Goal: Task Accomplishment & Management: Manage account settings

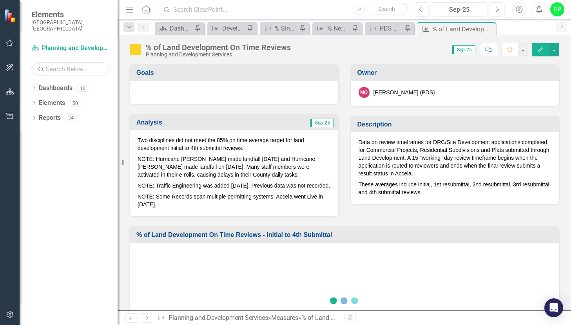
click at [203, 5] on input "text" at bounding box center [283, 10] width 249 height 14
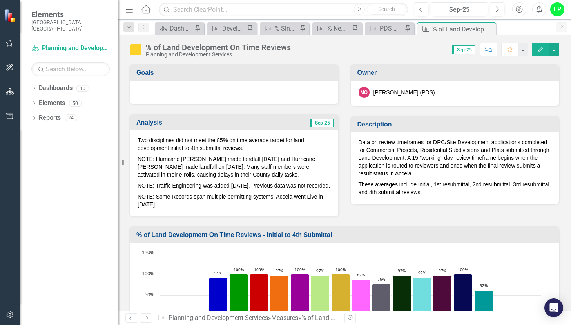
drag, startPoint x: 270, startPoint y: 23, endPoint x: 302, endPoint y: 47, distance: 39.4
click at [302, 47] on div "Score: 0.00 Sep-25 Completed Comment Favorite Edit" at bounding box center [427, 49] width 264 height 13
click at [286, 29] on div "% Single Family Residential Permit Reviews On Time Monthly" at bounding box center [286, 29] width 23 height 10
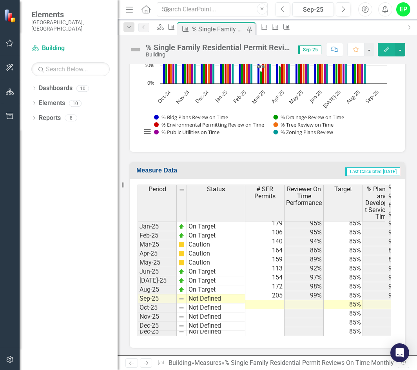
scroll to position [395, 0]
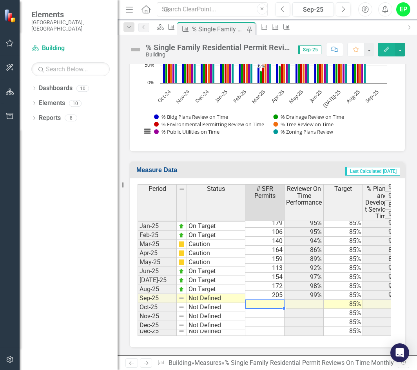
click at [268, 300] on td at bounding box center [264, 304] width 39 height 9
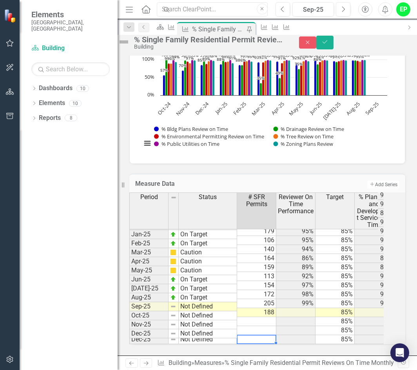
drag, startPoint x: 254, startPoint y: 332, endPoint x: 264, endPoint y: 332, distance: 11.0
click at [129, 325] on div "Period Status # SFR Permits Reviewer On Time Performance Target % Planning and …" at bounding box center [129, 212] width 0 height 263
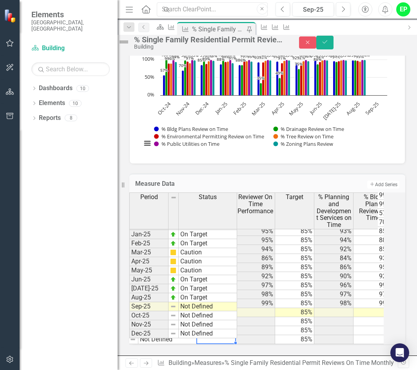
scroll to position [0, 0]
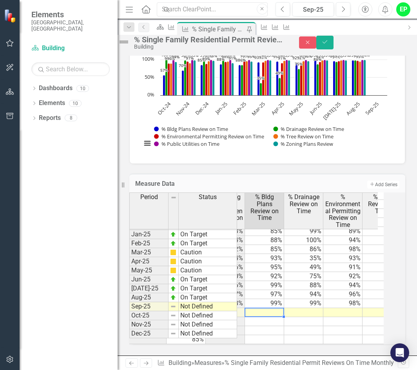
click at [277, 308] on td at bounding box center [264, 312] width 39 height 9
type textarea "96"
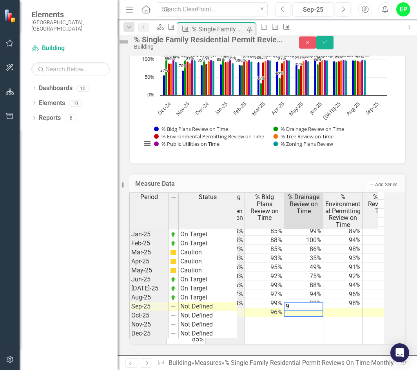
type textarea "98"
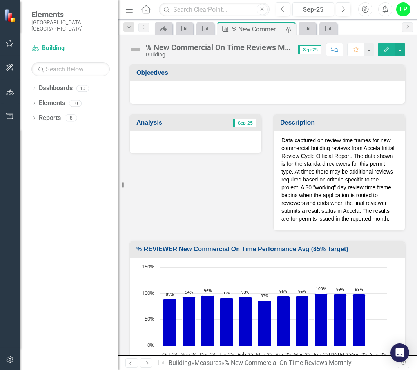
scroll to position [1216, 0]
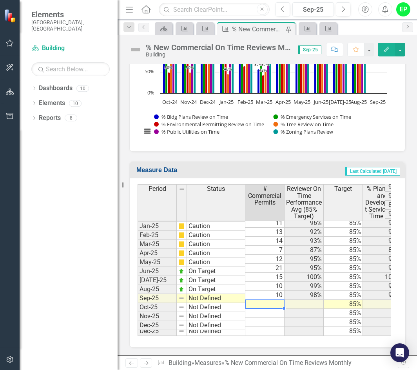
click at [265, 300] on td at bounding box center [264, 304] width 39 height 9
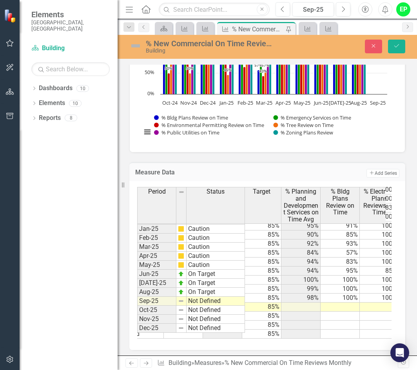
scroll to position [0, 0]
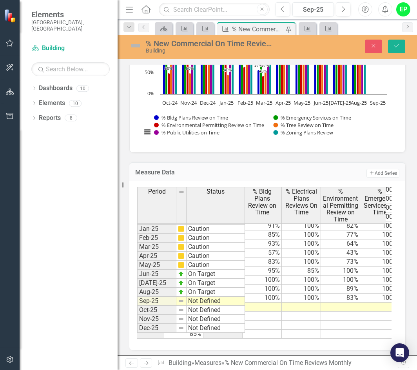
type textarea "12"
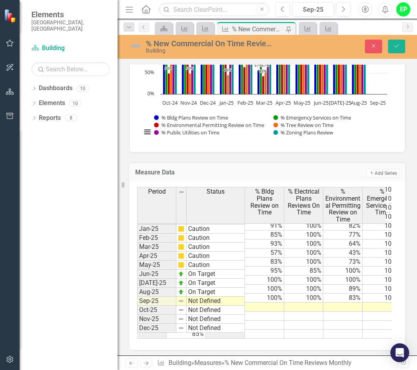
click at [263, 304] on td at bounding box center [264, 306] width 39 height 9
type textarea "100"
type textarea "10"
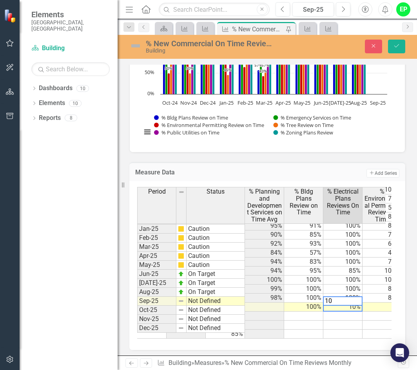
type textarea "100"
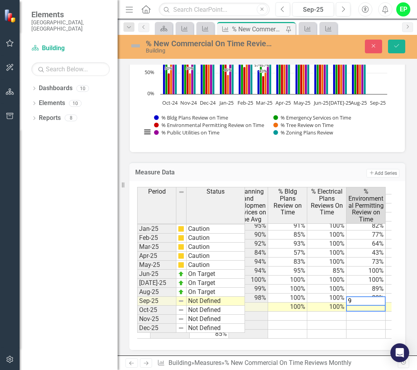
type textarea "92"
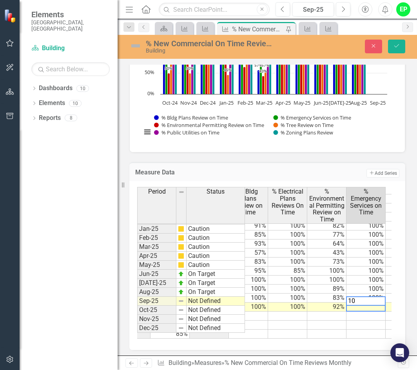
type textarea "100"
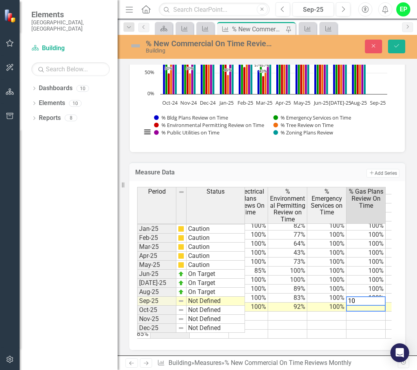
type textarea "100"
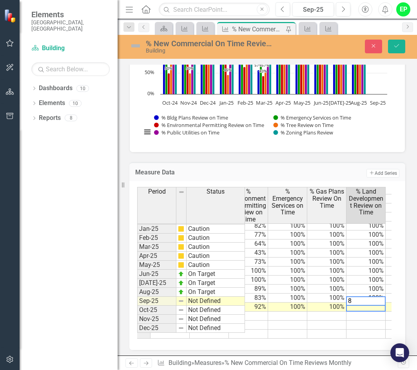
type textarea "82"
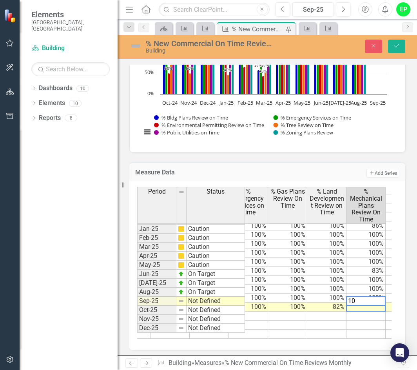
type textarea "100"
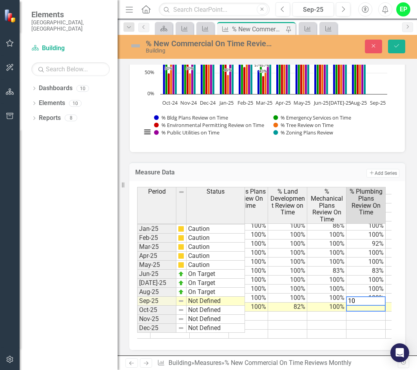
type textarea "100"
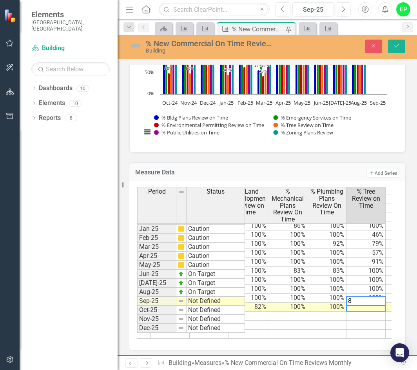
type textarea "89"
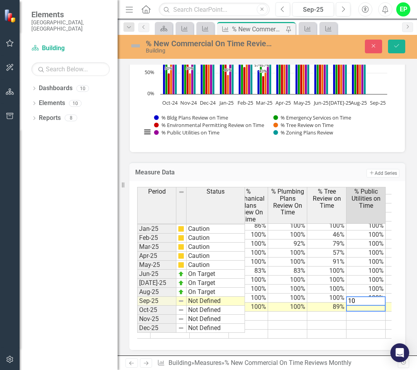
type textarea "100"
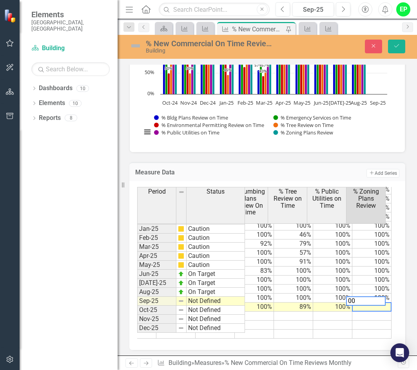
type textarea "0"
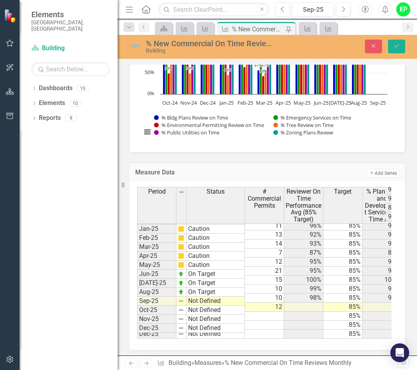
type textarea "100"
click at [234, 302] on td "Not Defined" at bounding box center [216, 301] width 58 height 9
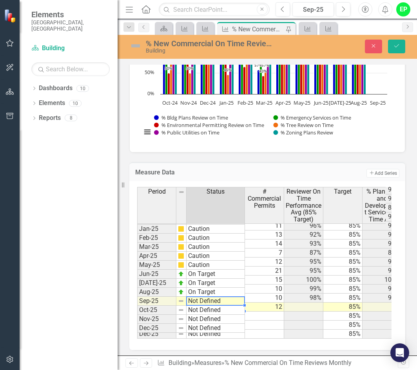
click at [234, 302] on td "Not Defined" at bounding box center [216, 301] width 58 height 9
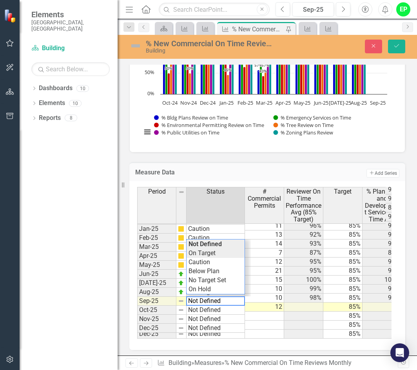
type textarea "On Target"
click at [223, 256] on div "Period Status # Commercial Permits Reviewer On Time Performance Avg (85% Target…" at bounding box center [264, 263] width 254 height 152
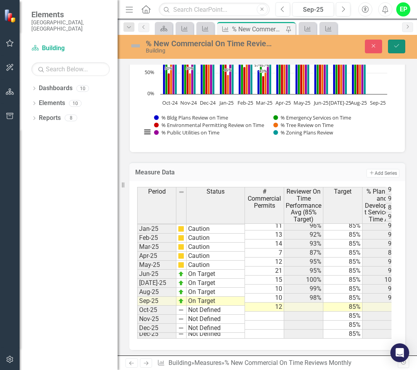
click at [396, 44] on icon "Save" at bounding box center [396, 45] width 7 height 5
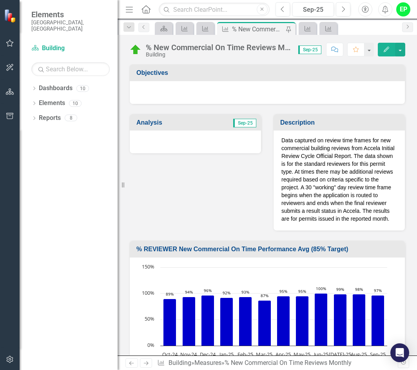
click at [195, 145] on div at bounding box center [195, 141] width 131 height 23
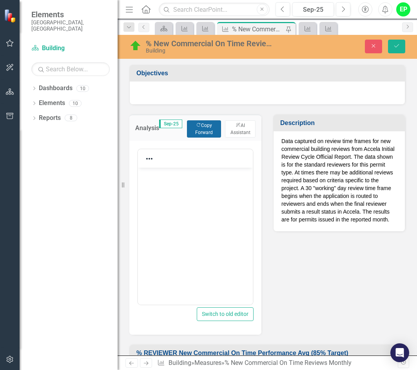
click at [201, 124] on button "Copy Forward Copy Forward" at bounding box center [204, 128] width 34 height 17
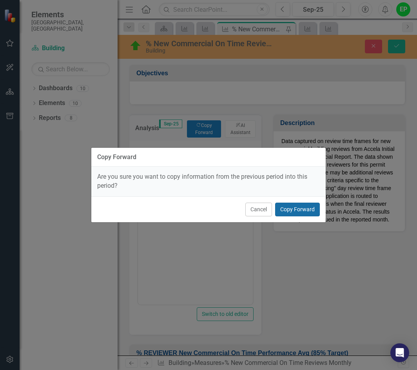
click at [308, 210] on button "Copy Forward" at bounding box center [297, 210] width 45 height 14
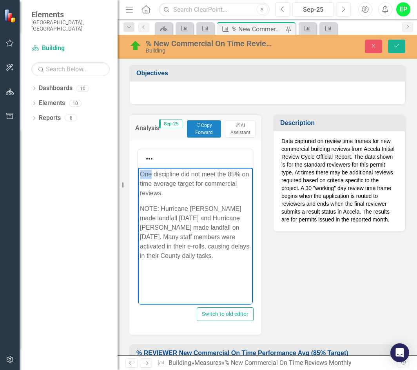
drag, startPoint x: 140, startPoint y: 175, endPoint x: 151, endPoint y: 176, distance: 11.1
click at [151, 176] on p "One discipline did not meet the 85% on time average target for commercial revie…" at bounding box center [195, 184] width 111 height 28
click at [190, 170] on p "All discipline did not meet the 85% on time average target for commercial revie…" at bounding box center [195, 184] width 111 height 28
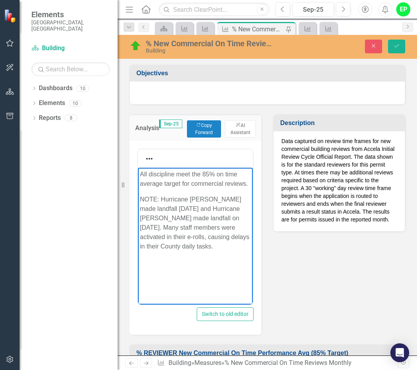
click at [187, 173] on p "All discipline meet the 85% on time average target for commercial reviews." at bounding box center [195, 179] width 111 height 19
click at [188, 173] on p "All discipline meet the 85% on time average target for commercial reviews." at bounding box center [195, 179] width 111 height 19
click at [198, 190] on body "All discipline met the 85% on time average target for commercial reviews. NOTE:…" at bounding box center [195, 227] width 115 height 118
click at [264, 288] on div "Analysis Sep-25 Copy Forward Copy Forward ClearPoint AI AI Assistant Switch to …" at bounding box center [195, 220] width 144 height 230
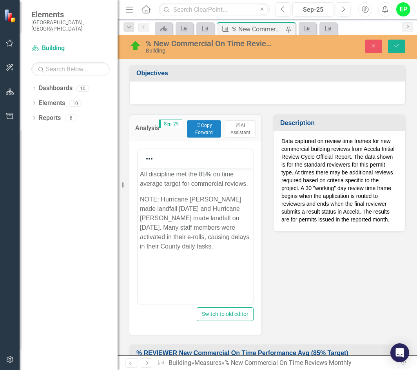
click at [244, 183] on p "All discipline met the 85% on time average target for commercial reviews." at bounding box center [195, 179] width 111 height 19
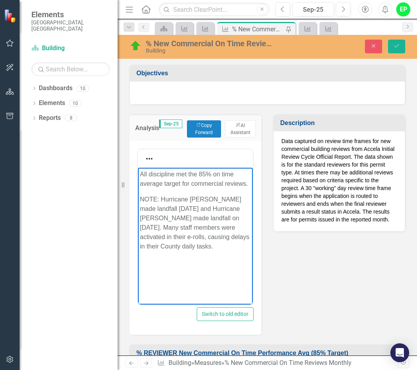
click at [247, 181] on p "All discipline met the 85% on time average target for commercial reviews." at bounding box center [195, 179] width 111 height 19
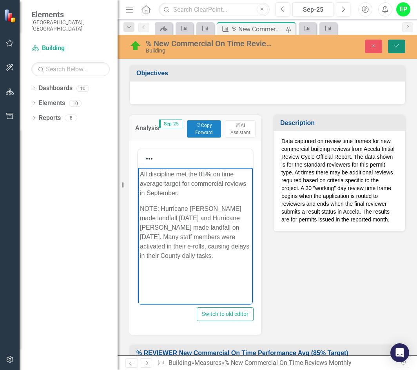
click at [396, 49] on button "Save" at bounding box center [396, 47] width 17 height 14
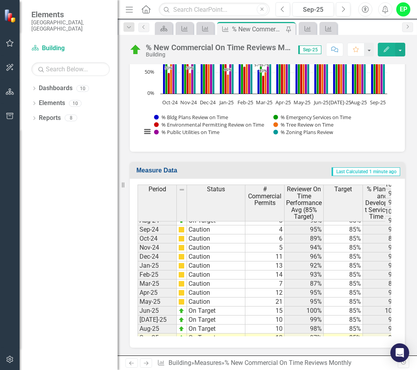
scroll to position [1099, 0]
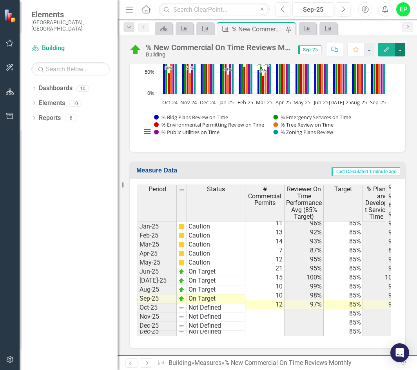
click at [398, 48] on button "button" at bounding box center [400, 50] width 10 height 14
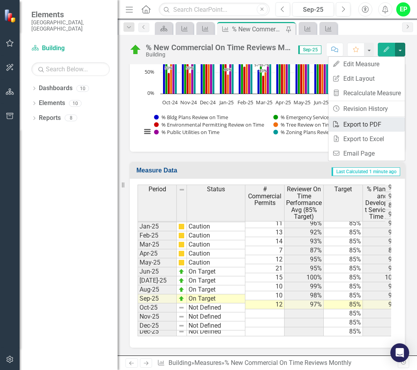
click at [373, 124] on link "PDF Export to PDF" at bounding box center [366, 124] width 76 height 14
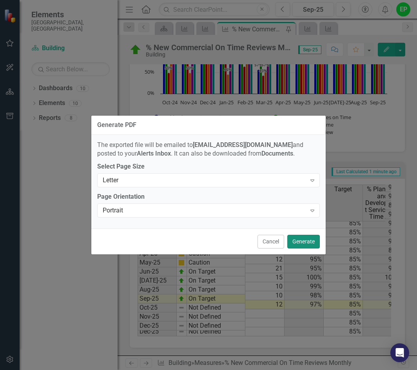
click at [304, 240] on button "Generate" at bounding box center [303, 242] width 33 height 14
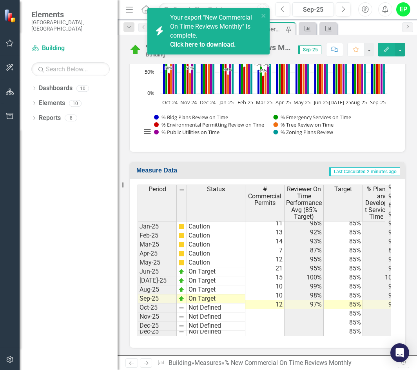
click at [223, 43] on link "Click here to download." at bounding box center [203, 44] width 66 height 7
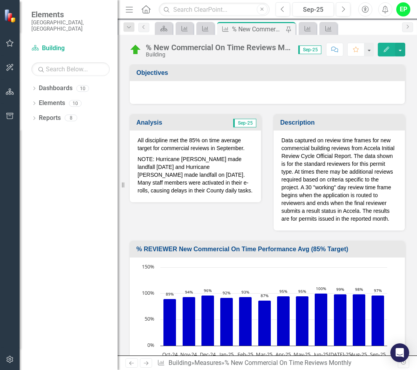
scroll to position [1216, 0]
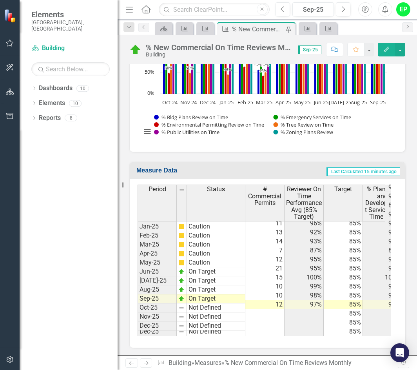
drag, startPoint x: 96, startPoint y: 174, endPoint x: 100, endPoint y: 165, distance: 10.2
click at [96, 174] on div "Dropdown Dashboards 10 2026 DRAFT Strategic Plan Sarasota County Dashboard Drop…" at bounding box center [69, 226] width 98 height 288
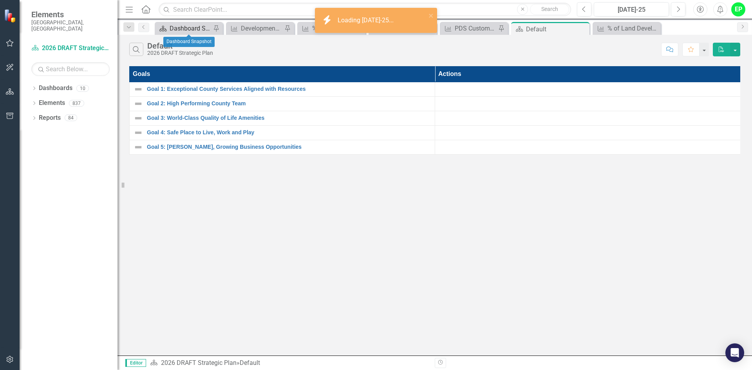
click at [192, 27] on div "Dashboard Snapshot" at bounding box center [191, 29] width 42 height 10
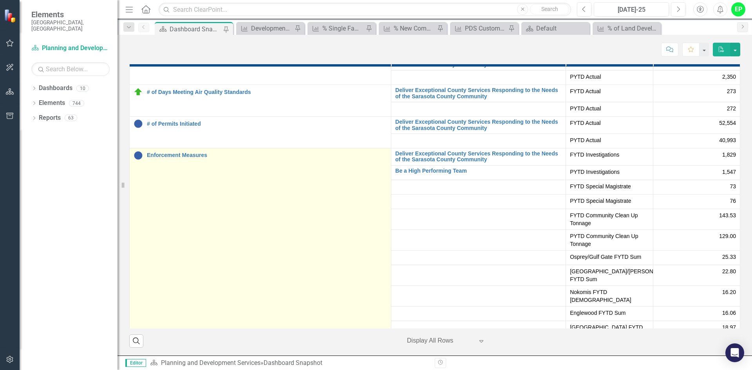
scroll to position [431, 0]
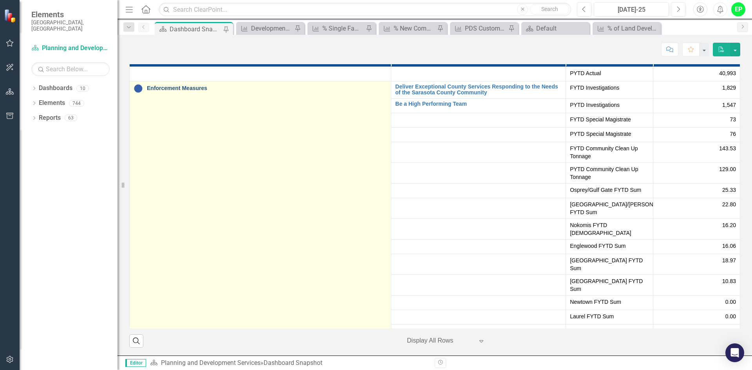
click at [186, 89] on link "Enforcement Measures" at bounding box center [267, 88] width 240 height 6
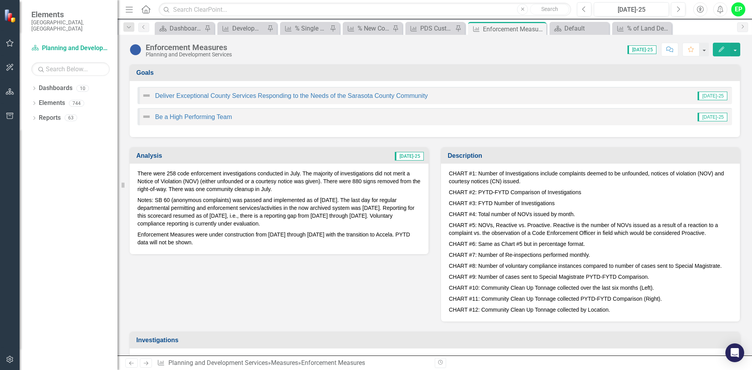
click at [328, 185] on p "There were 258 code enforcement investigations conducted in July. The majority …" at bounding box center [279, 182] width 283 height 25
click at [357, 182] on p "There were 258 code enforcement investigations conducted in July. The majority …" at bounding box center [279, 182] width 283 height 25
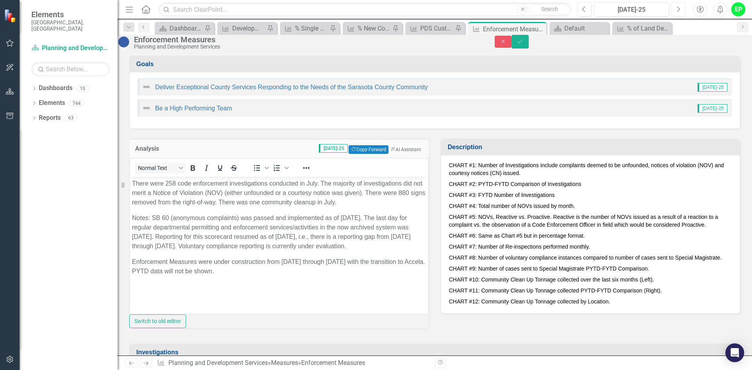
click at [679, 7] on icon "button" at bounding box center [678, 8] width 3 height 5
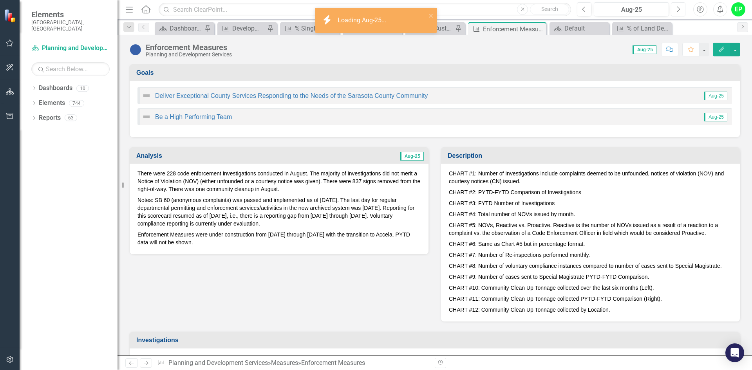
click at [677, 7] on icon "Next" at bounding box center [678, 9] width 4 height 7
